Goal: Task Accomplishment & Management: Use online tool/utility

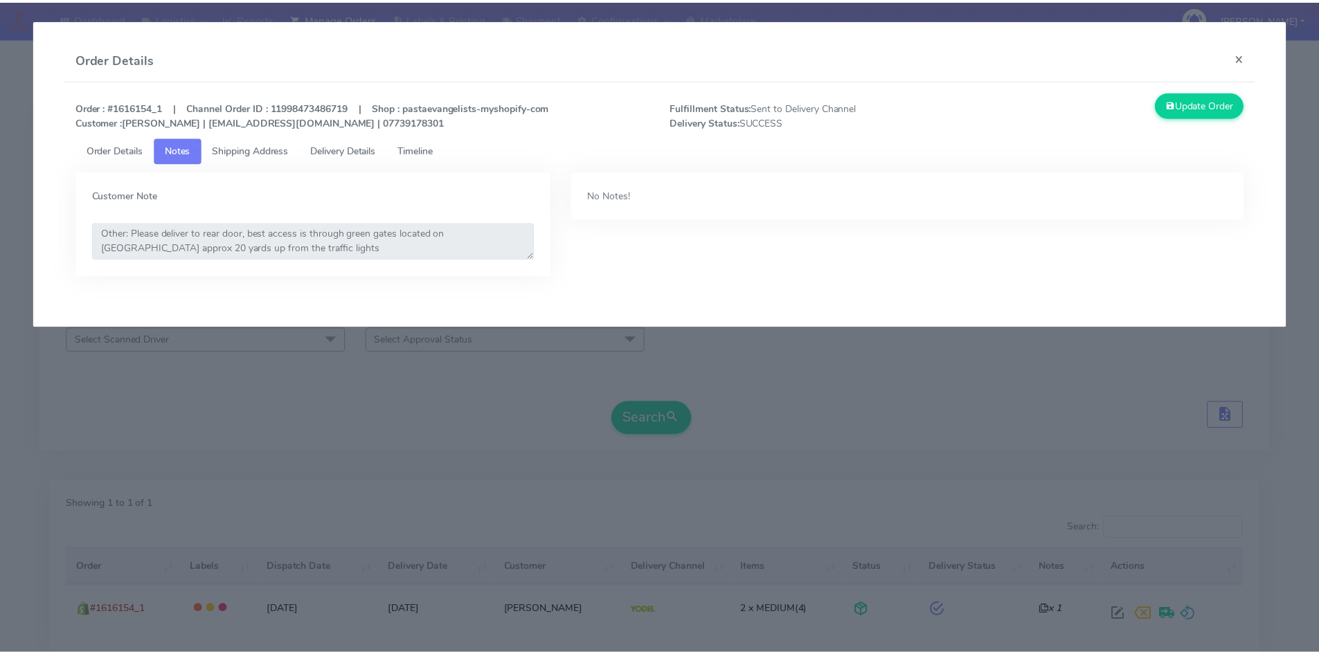
scroll to position [98, 0]
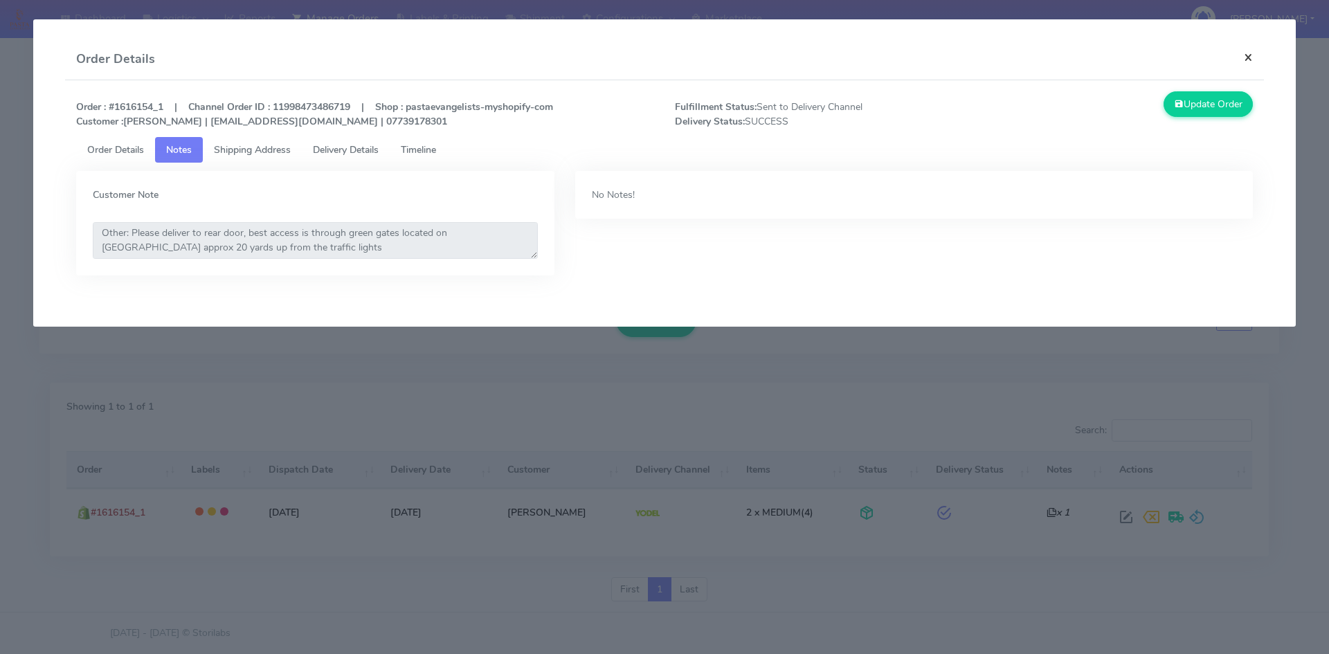
drag, startPoint x: 1248, startPoint y: 63, endPoint x: 1235, endPoint y: 63, distance: 12.5
click at [1248, 63] on button "×" at bounding box center [1248, 57] width 31 height 37
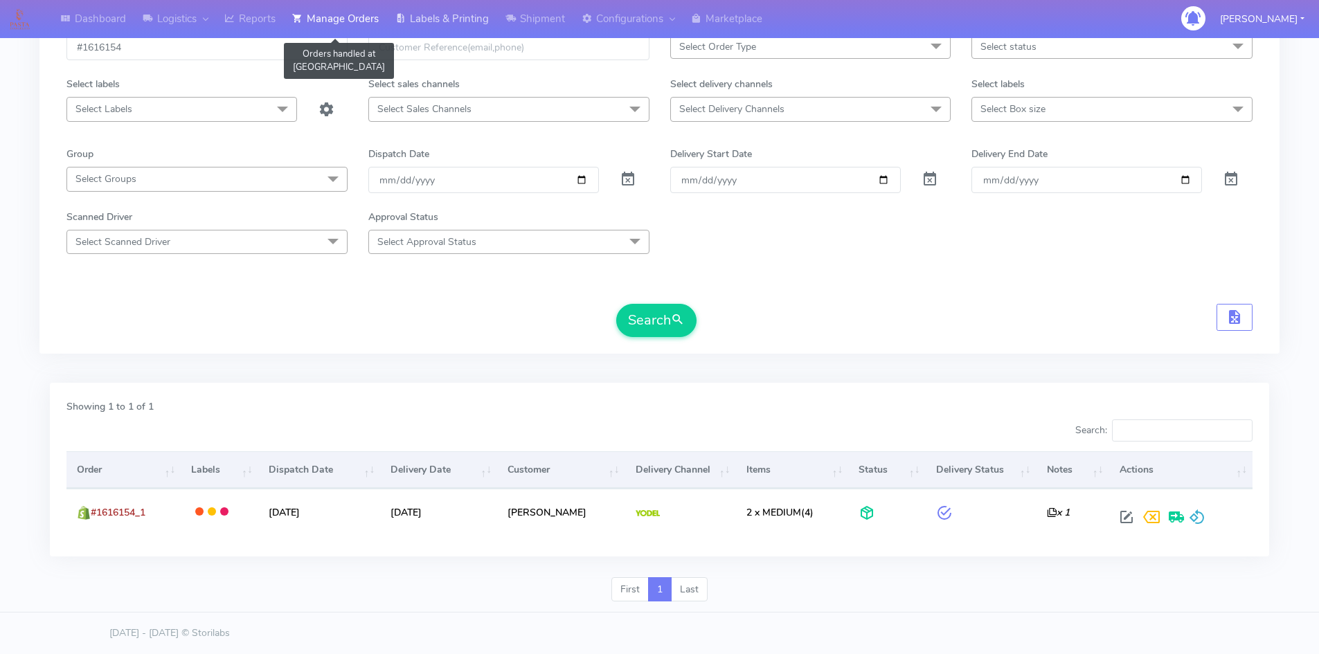
click at [406, 21] on icon at bounding box center [400, 19] width 10 height 14
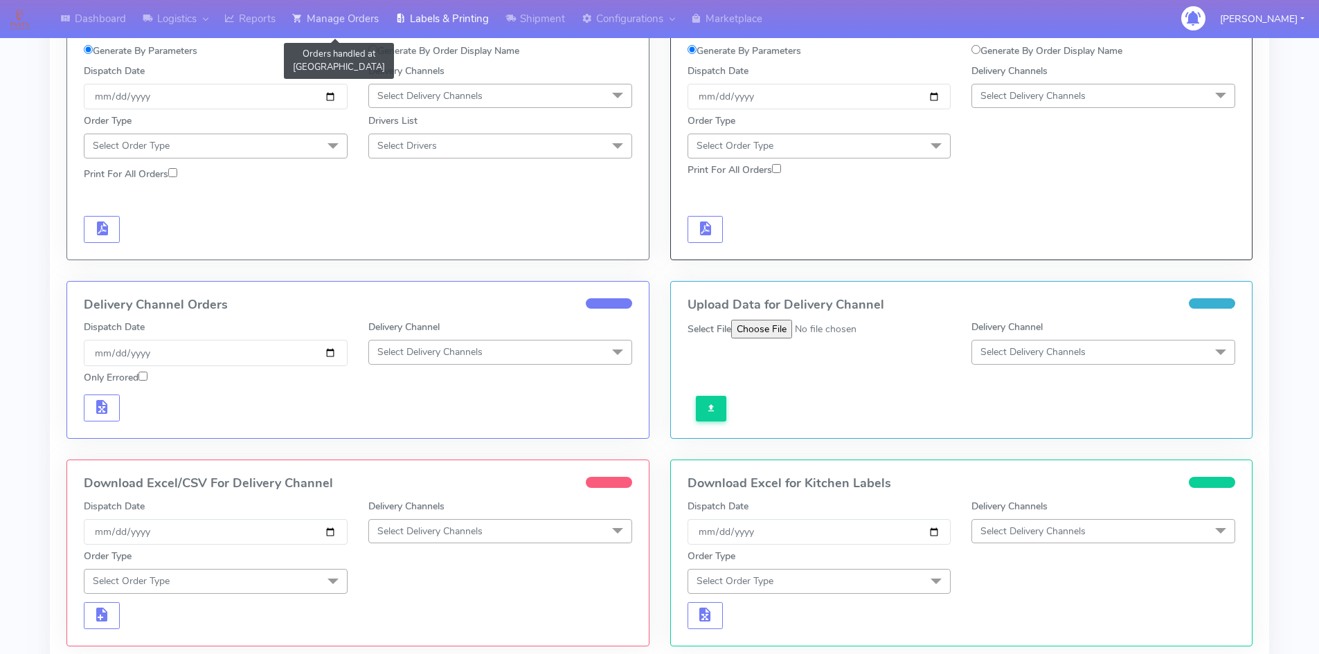
click at [337, 28] on link "Manage Orders" at bounding box center [335, 19] width 103 height 38
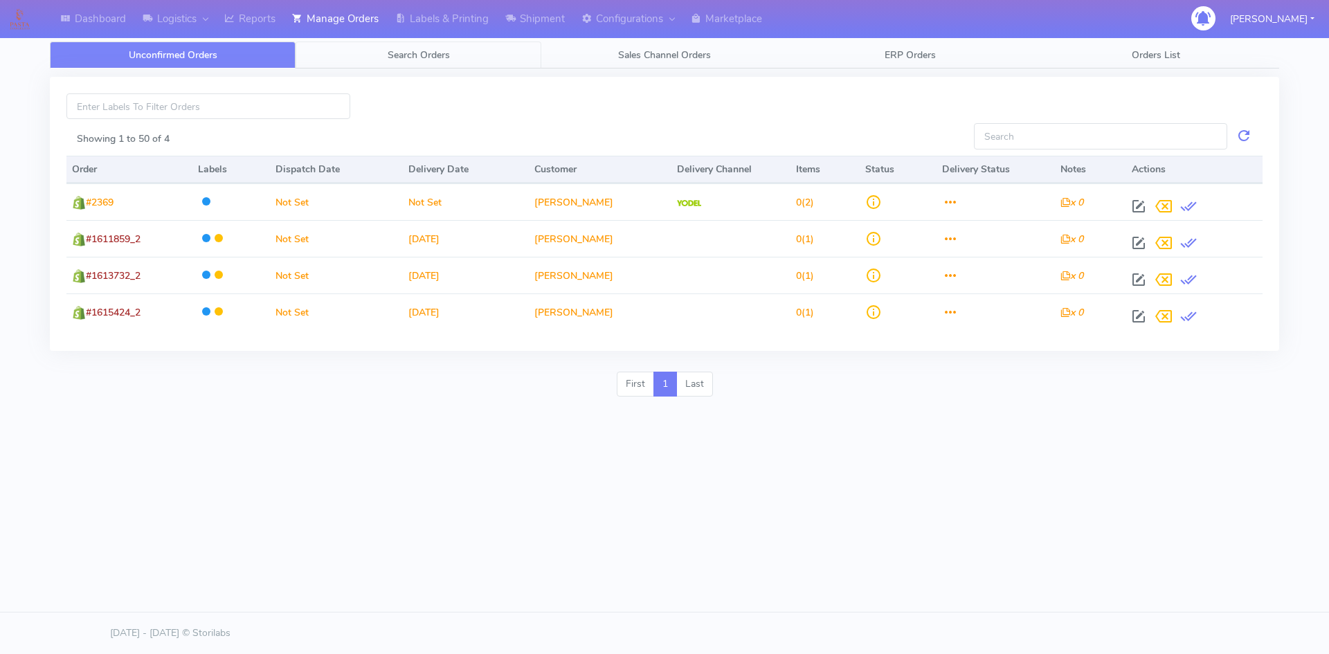
click at [474, 60] on link "Search Orders" at bounding box center [419, 55] width 246 height 27
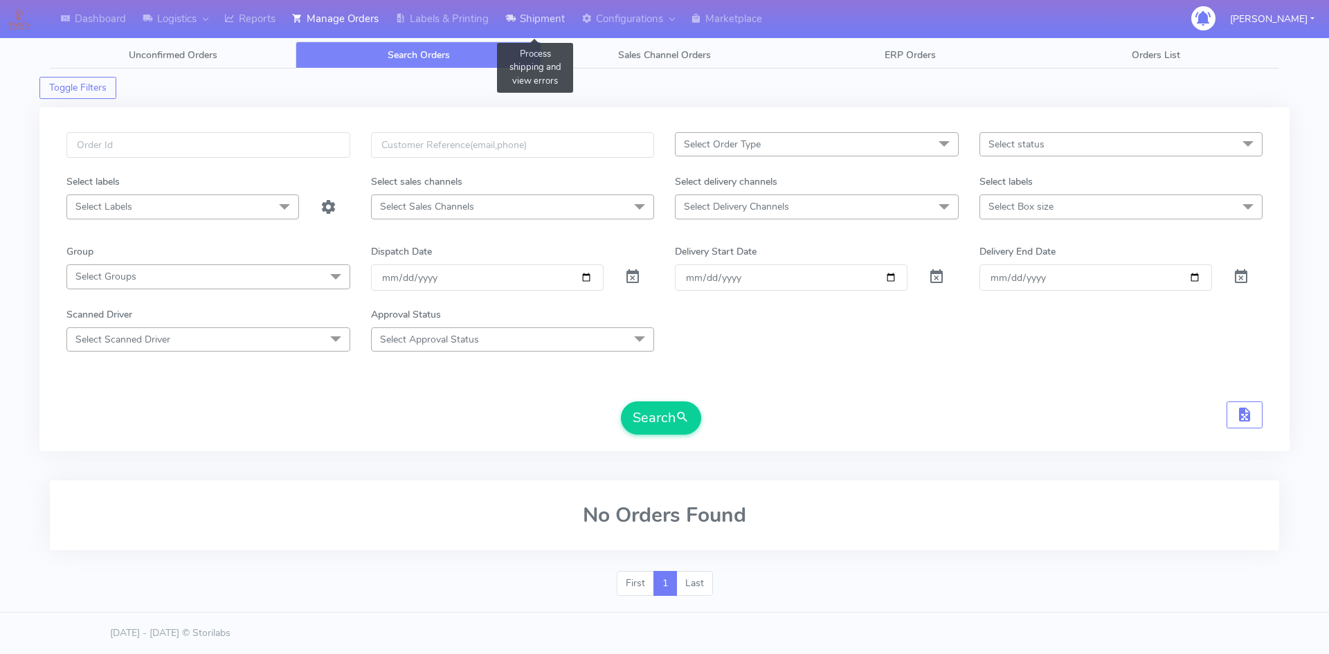
click at [533, 26] on link "Shipment" at bounding box center [535, 19] width 76 height 38
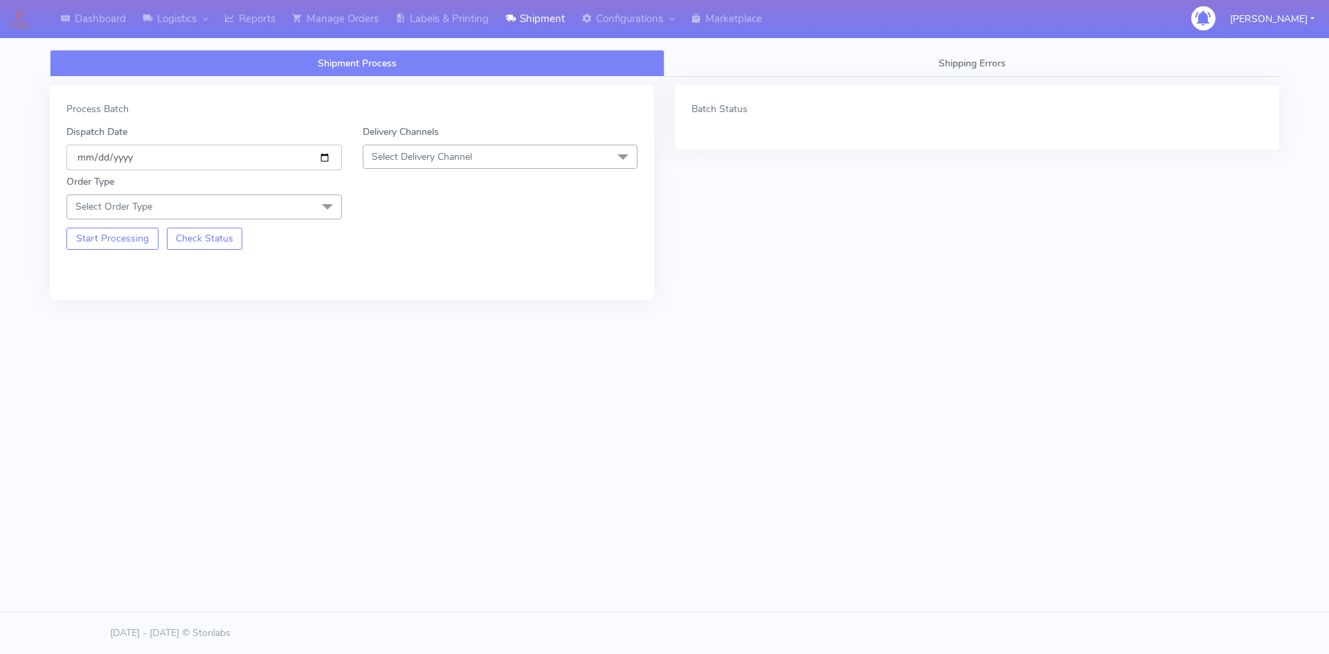
click at [321, 159] on input "[DATE]" at bounding box center [204, 158] width 276 height 26
type input "[DATE]"
click at [411, 161] on span "Select Delivery Channel" at bounding box center [422, 156] width 100 height 13
click at [400, 247] on div "OnFleet" at bounding box center [500, 244] width 260 height 15
click at [314, 204] on span at bounding box center [328, 208] width 28 height 26
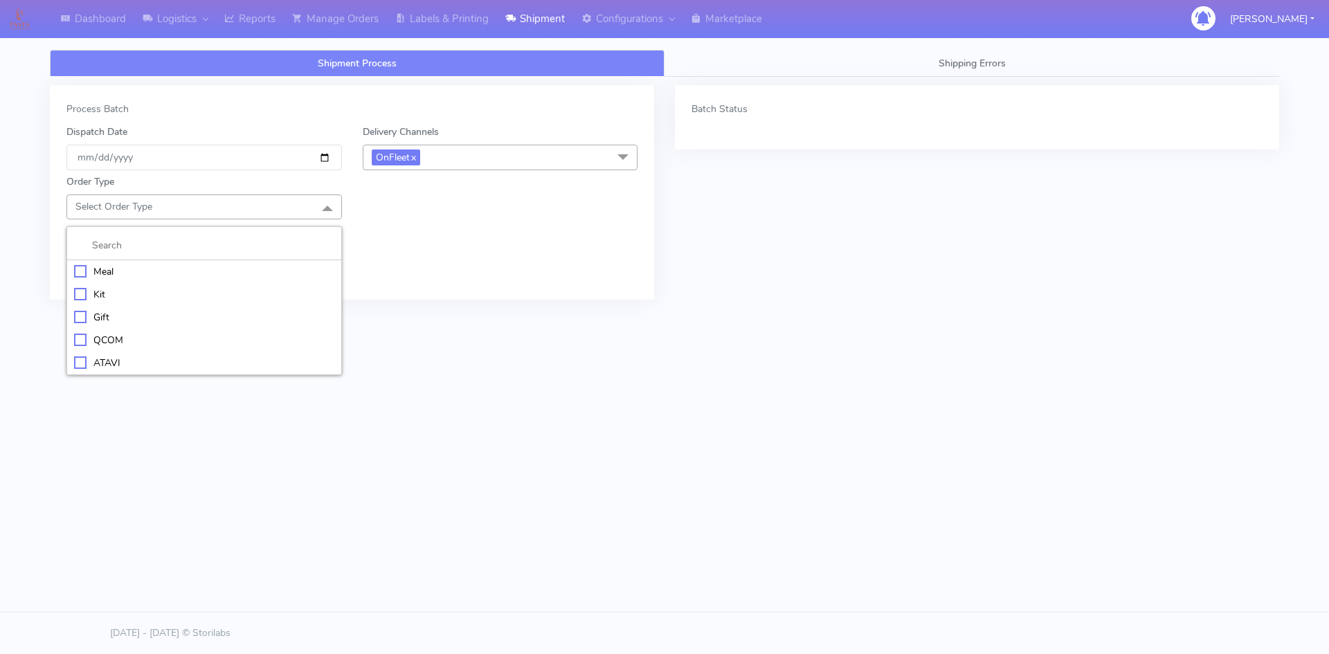
click at [120, 273] on div "Meal" at bounding box center [204, 272] width 260 height 15
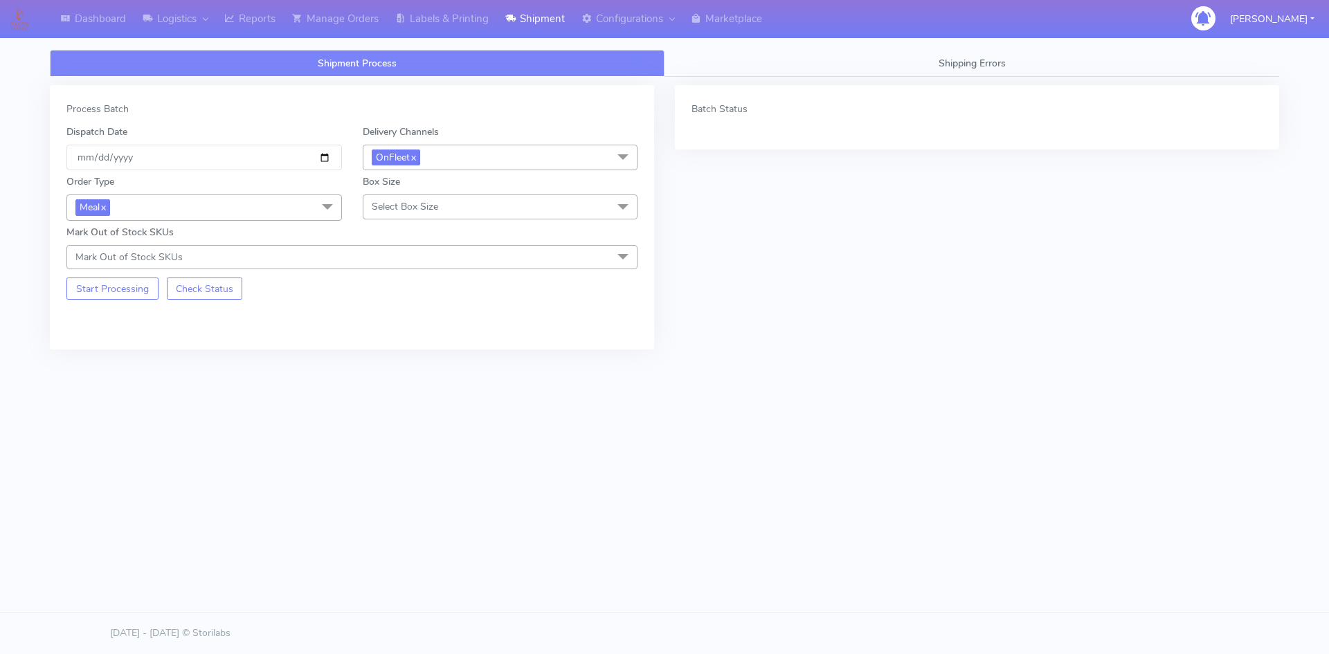
click at [456, 214] on span "Select Box Size" at bounding box center [501, 207] width 276 height 24
click at [406, 274] on div "Small" at bounding box center [500, 272] width 260 height 15
click at [95, 287] on button "Start Processing" at bounding box center [112, 289] width 92 height 22
